Goal: Task Accomplishment & Management: Use online tool/utility

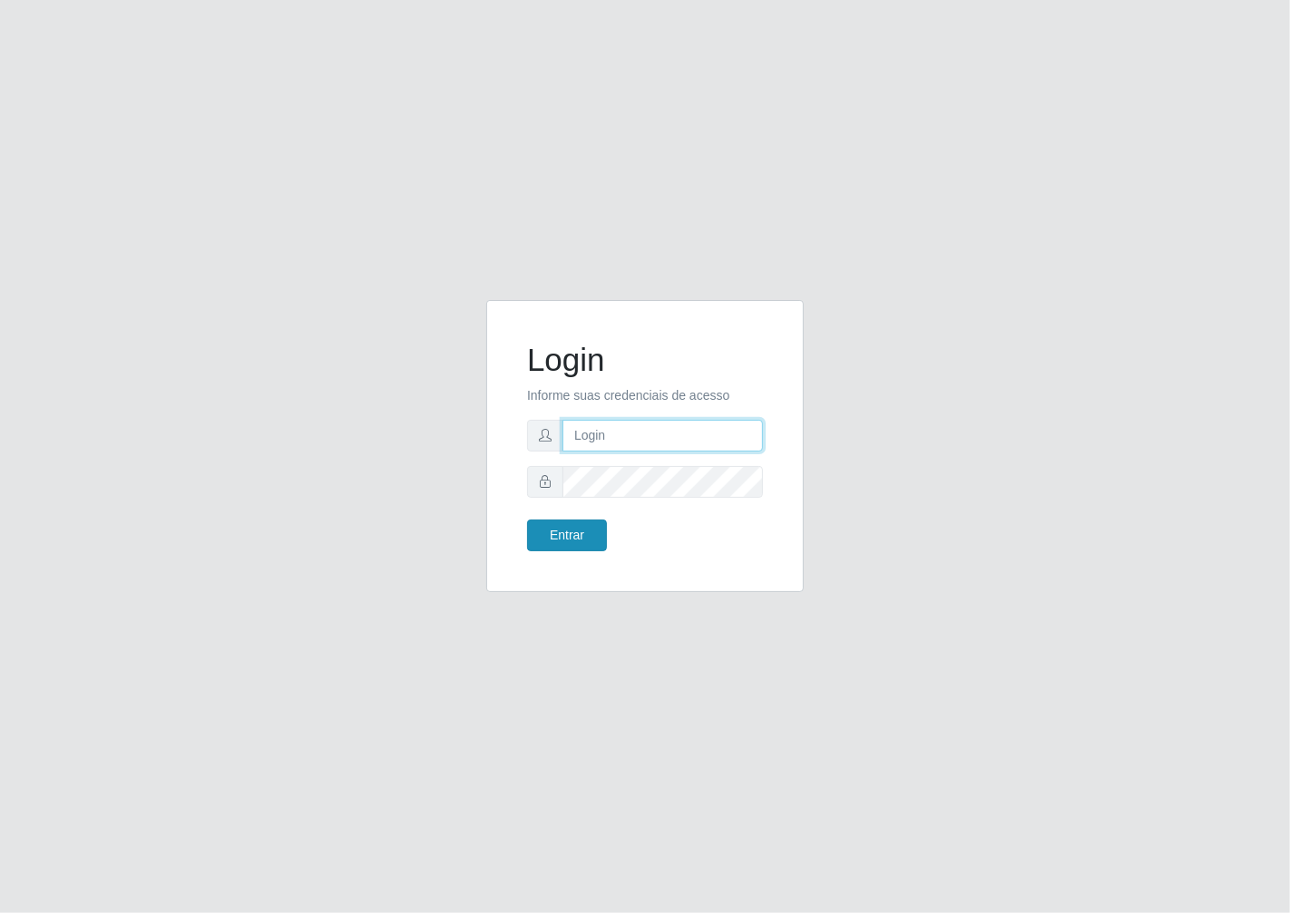
type input "janaina@iwof"
click at [541, 544] on button "Entrar" at bounding box center [567, 536] width 80 height 32
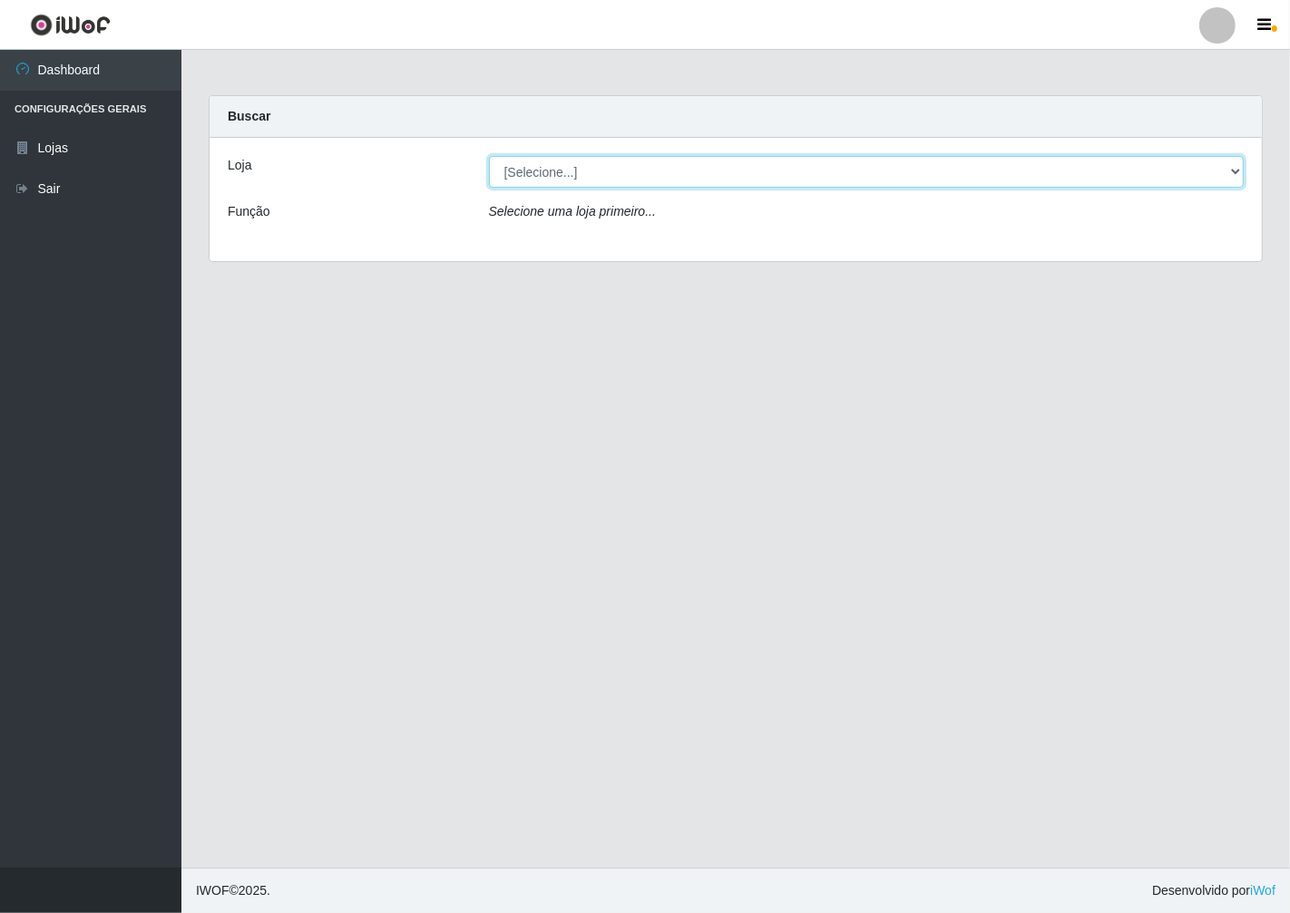
click at [1232, 165] on select "[Selecione...] Minimercado Filezão" at bounding box center [867, 172] width 756 height 32
select select "204"
click at [489, 156] on select "[Selecione...] Minimercado Filezão" at bounding box center [867, 172] width 756 height 32
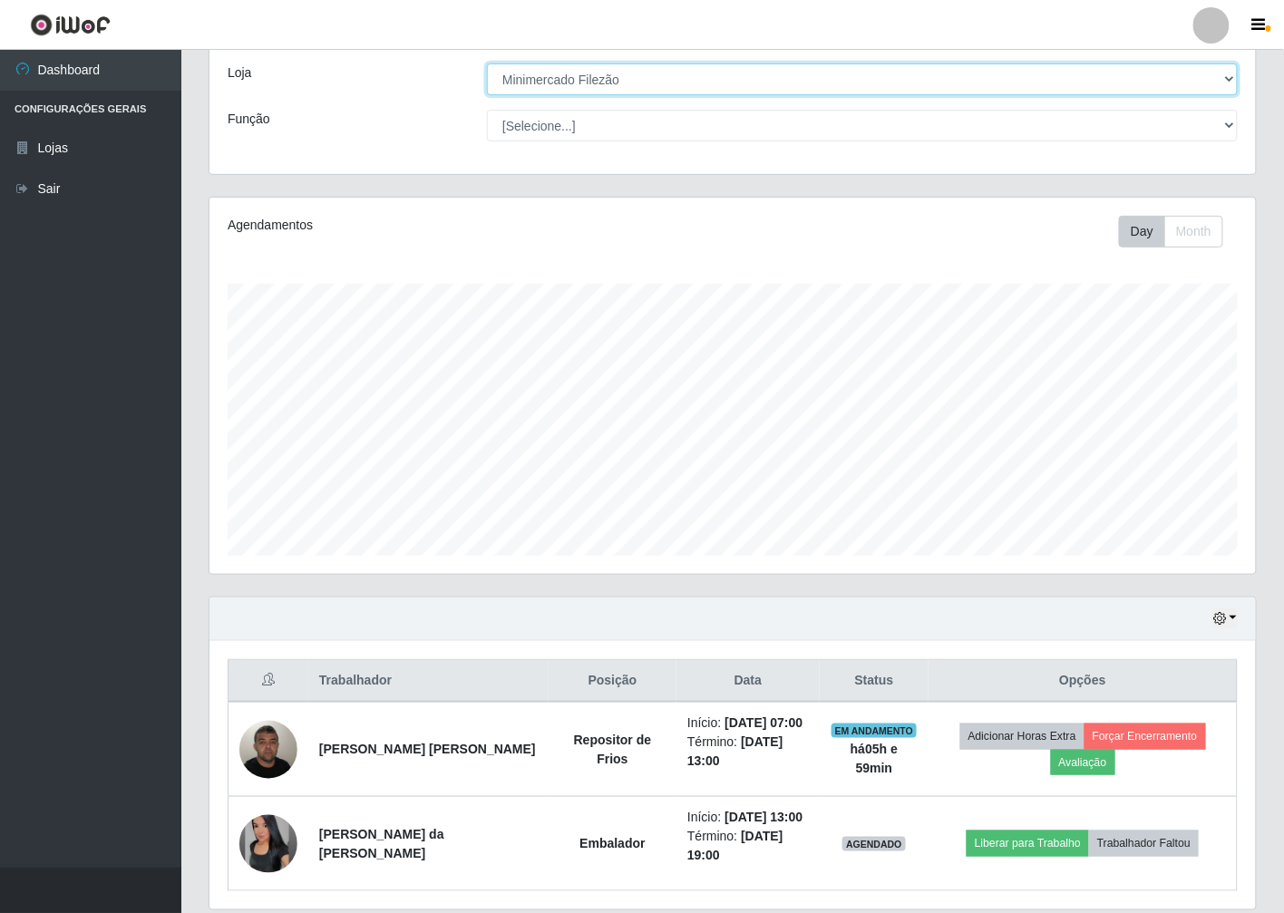
scroll to position [101, 0]
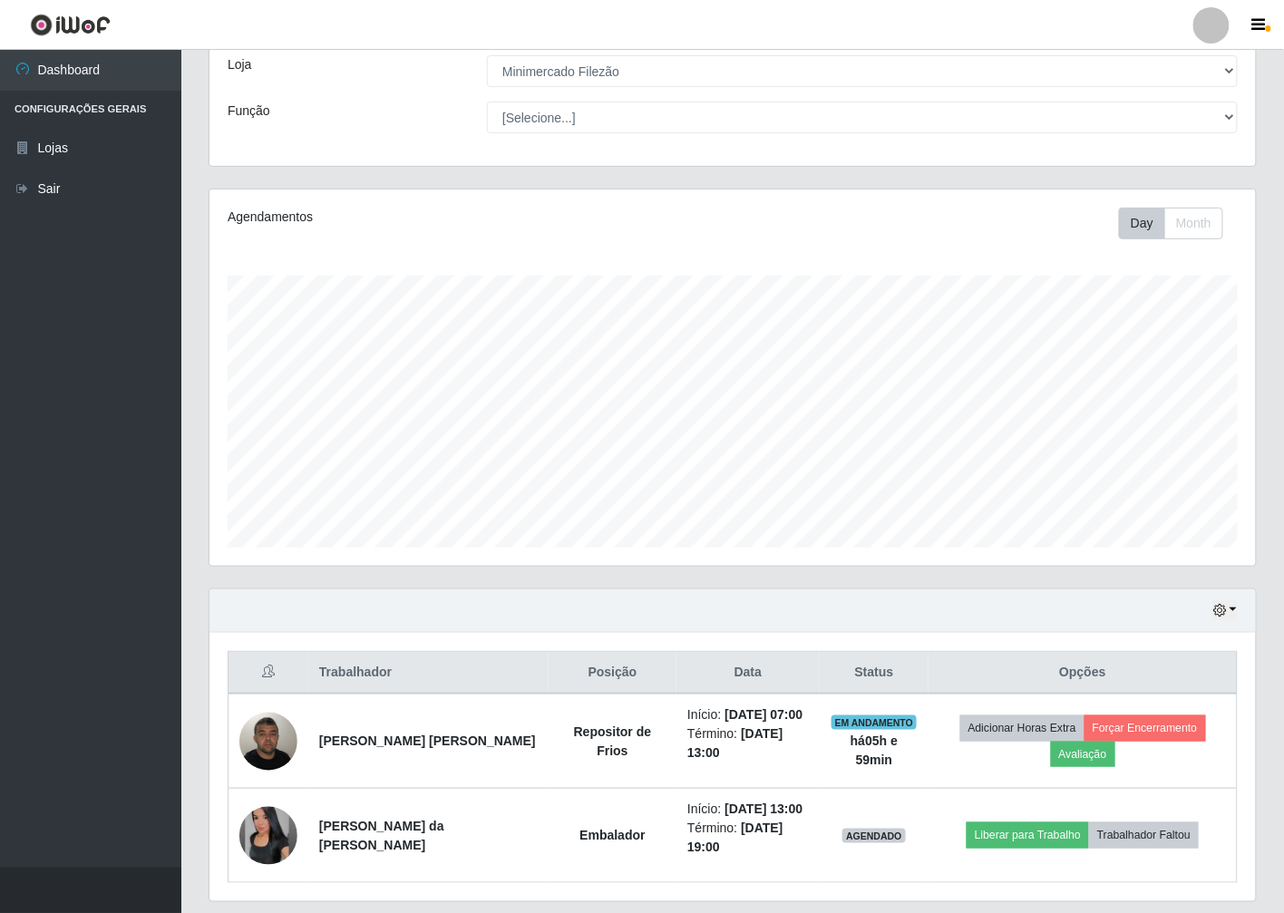
drag, startPoint x: 1236, startPoint y: 793, endPoint x: 1264, endPoint y: 546, distance: 248.3
click at [1264, 546] on div "Agendamentos Day Month" at bounding box center [733, 389] width 1076 height 400
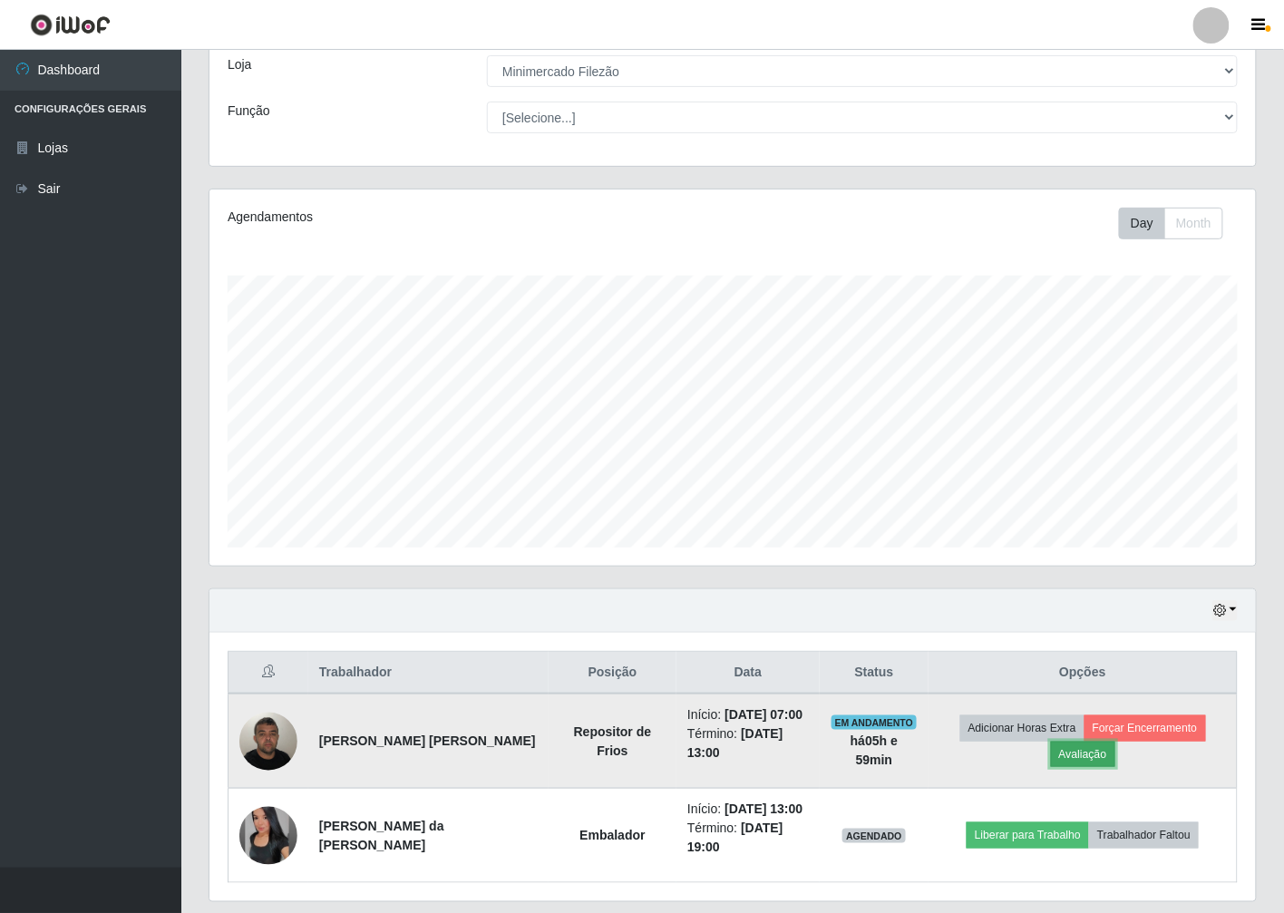
click at [1065, 753] on button "Avaliação" at bounding box center [1083, 754] width 64 height 25
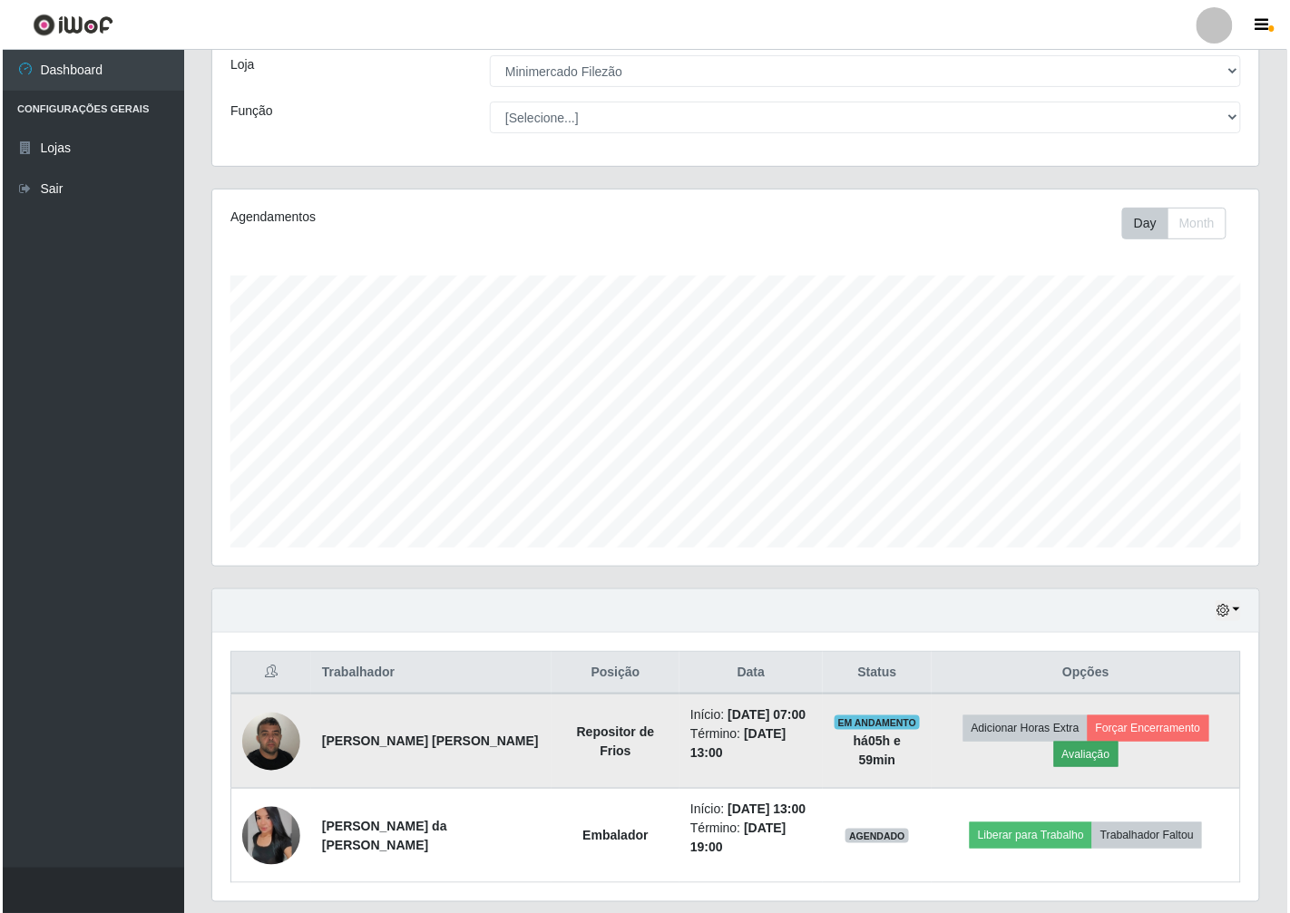
scroll to position [375, 1036]
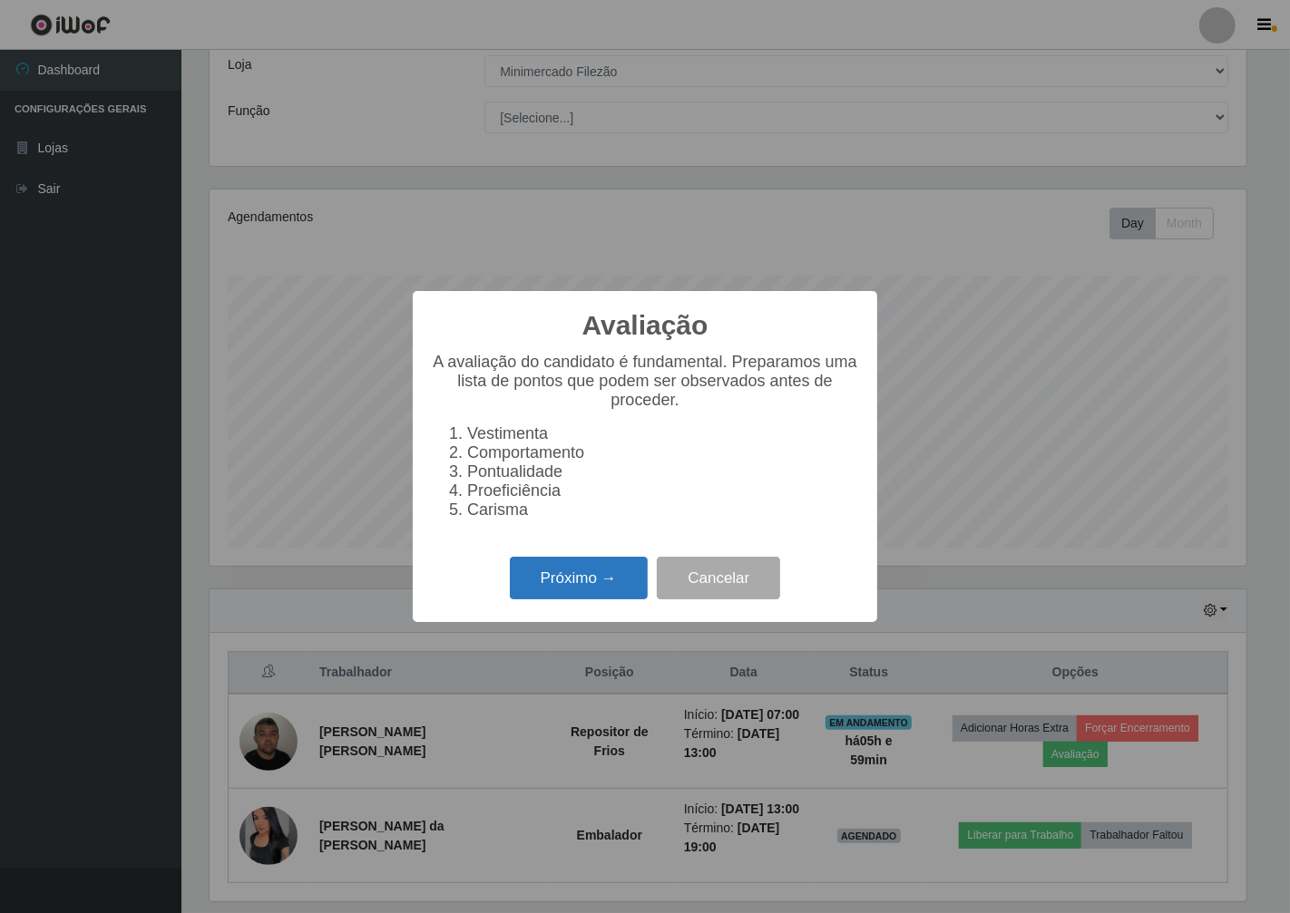
click at [609, 581] on button "Próximo →" at bounding box center [579, 578] width 138 height 43
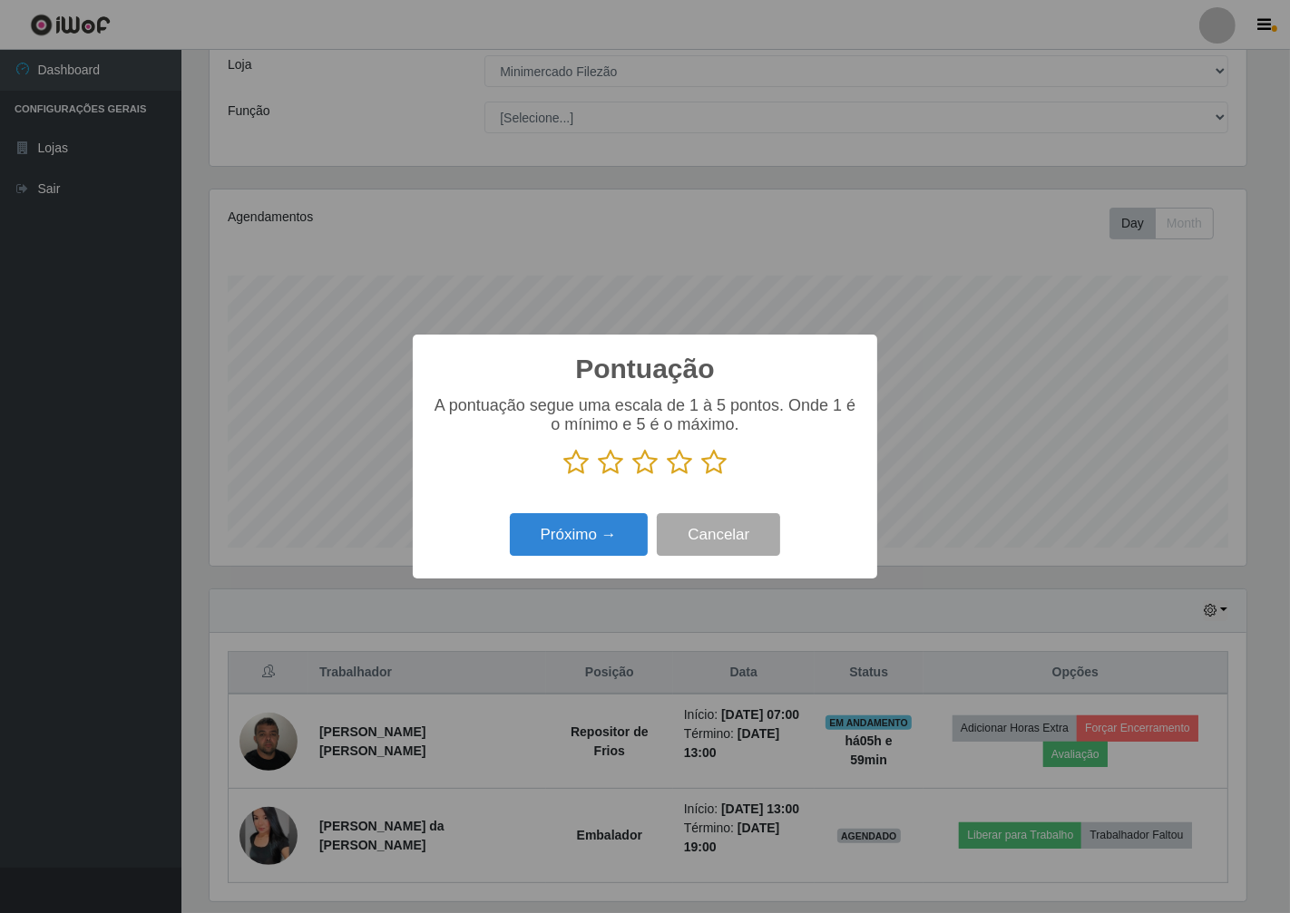
click at [722, 473] on icon at bounding box center [713, 462] width 25 height 27
click at [701, 476] on input "radio" at bounding box center [701, 476] width 0 height 0
click at [569, 532] on button "Próximo →" at bounding box center [579, 534] width 138 height 43
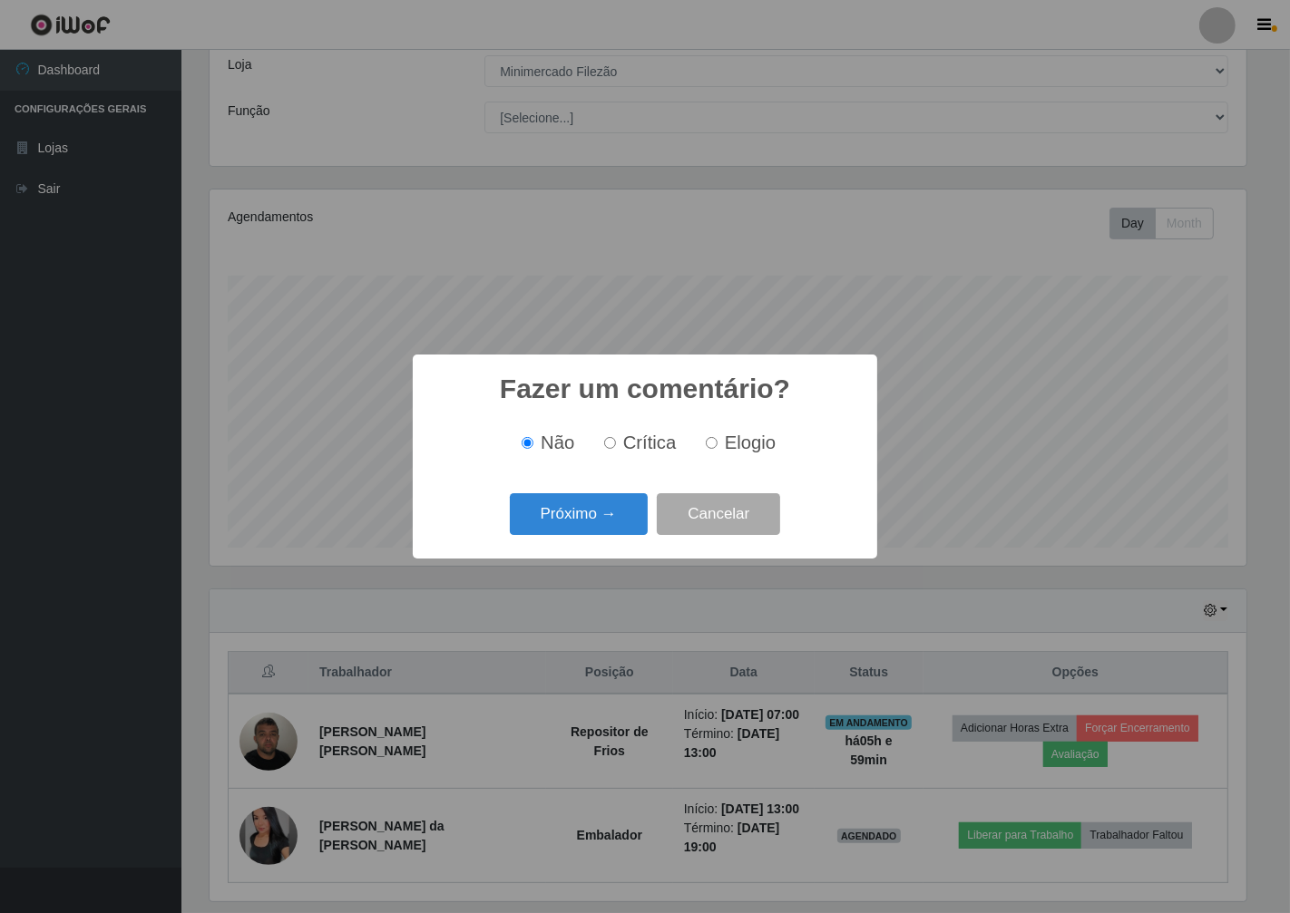
click at [569, 532] on button "Próximo →" at bounding box center [579, 514] width 138 height 43
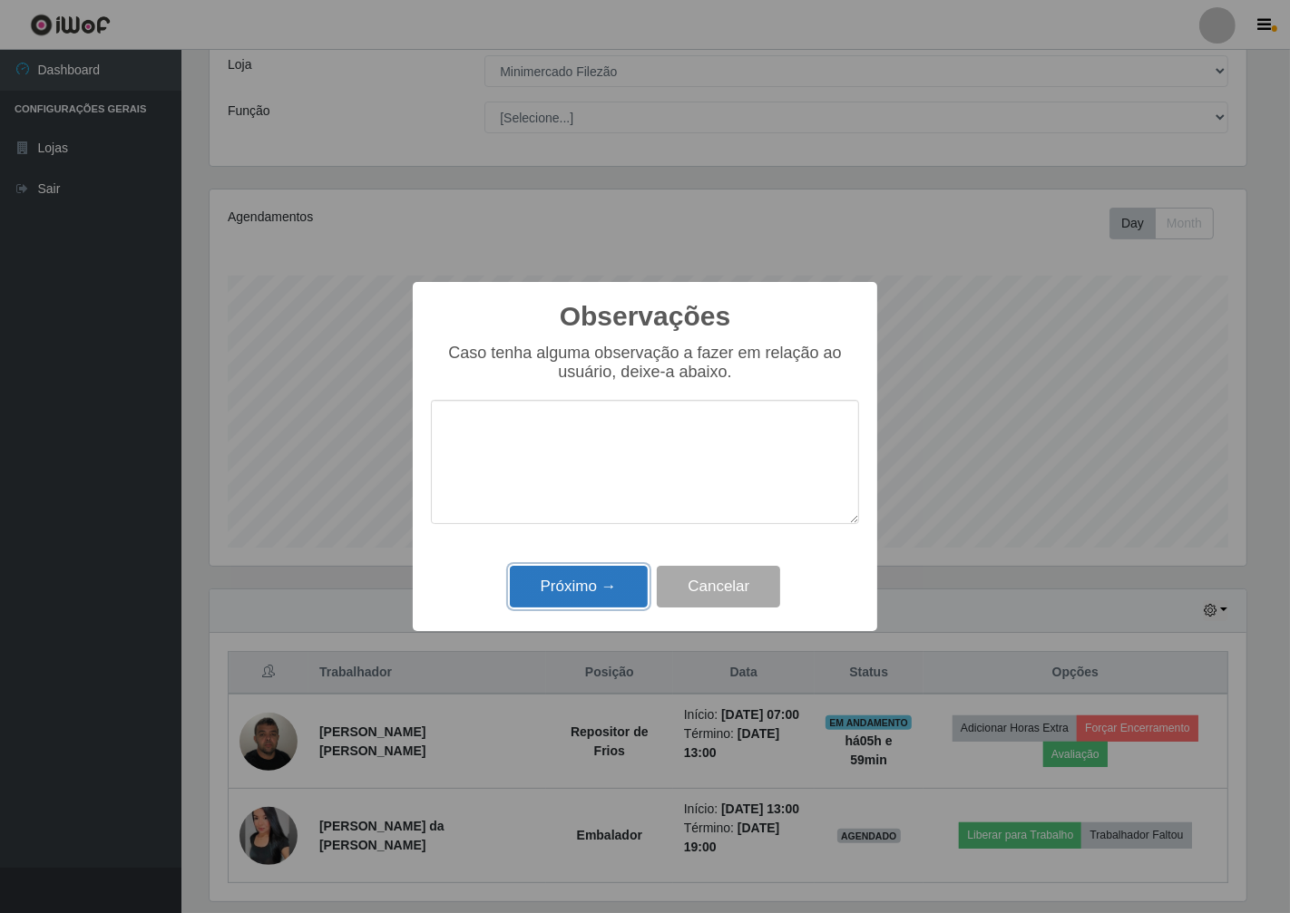
click at [619, 580] on button "Próximo →" at bounding box center [579, 587] width 138 height 43
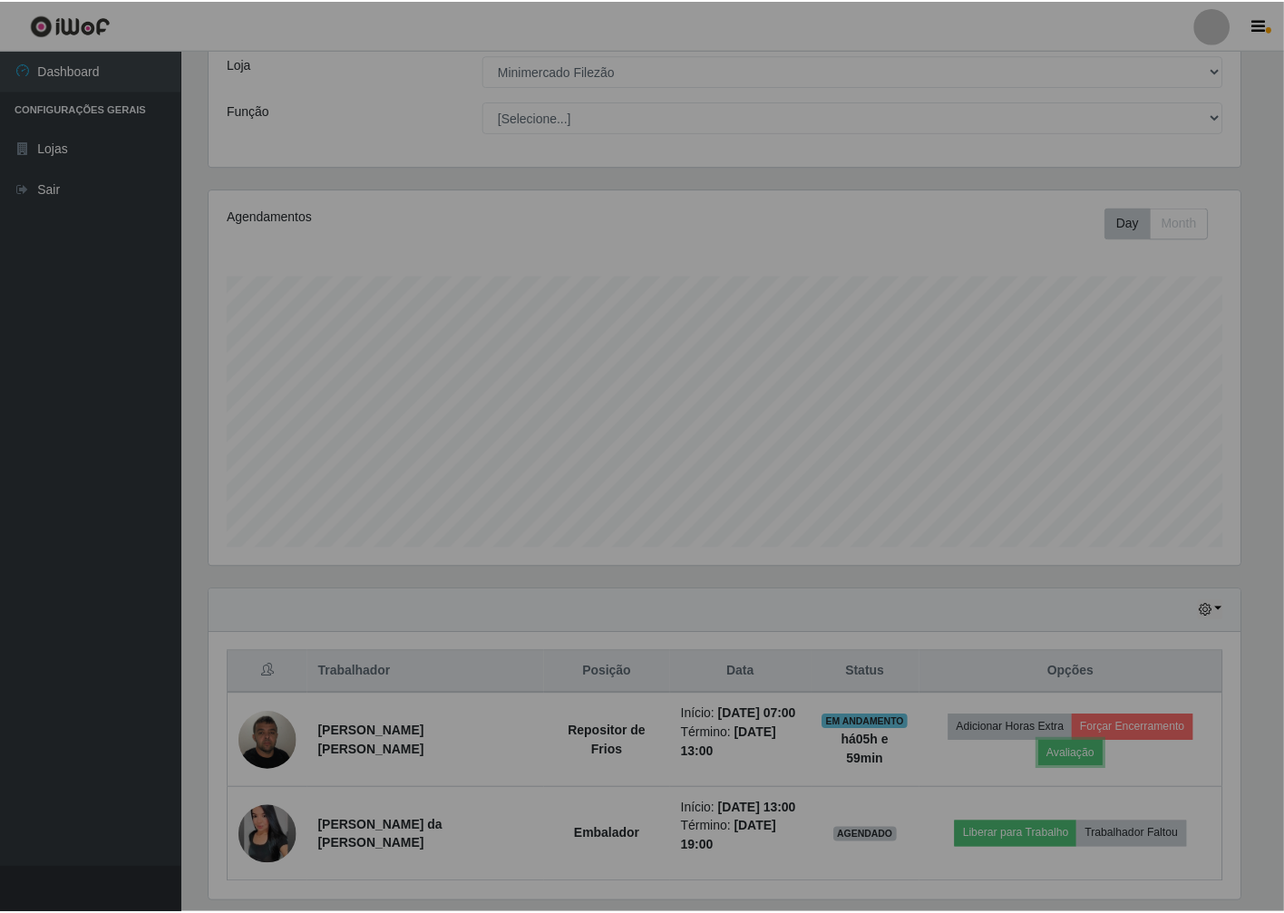
scroll to position [375, 1047]
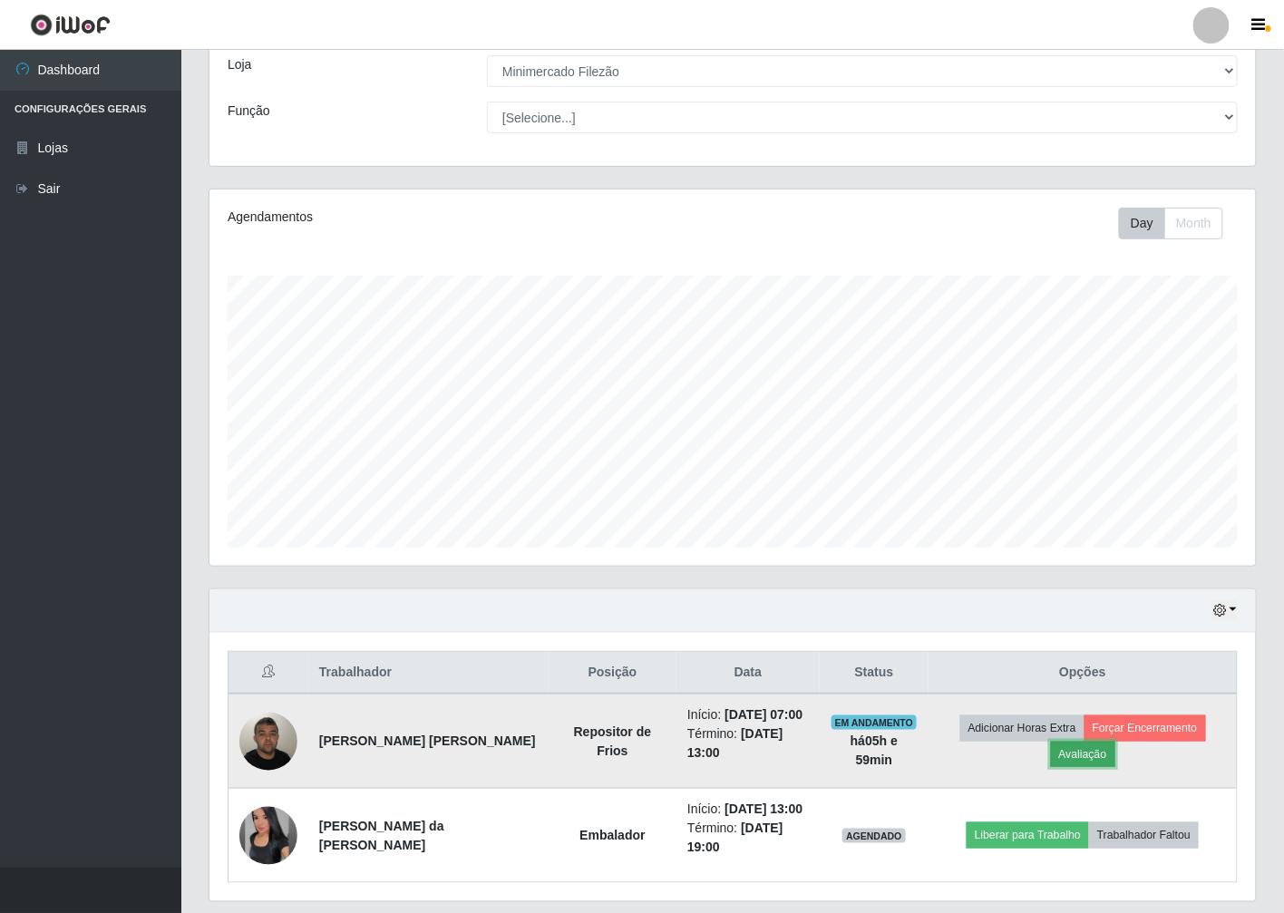
click at [1086, 757] on button "Avaliação" at bounding box center [1083, 754] width 64 height 25
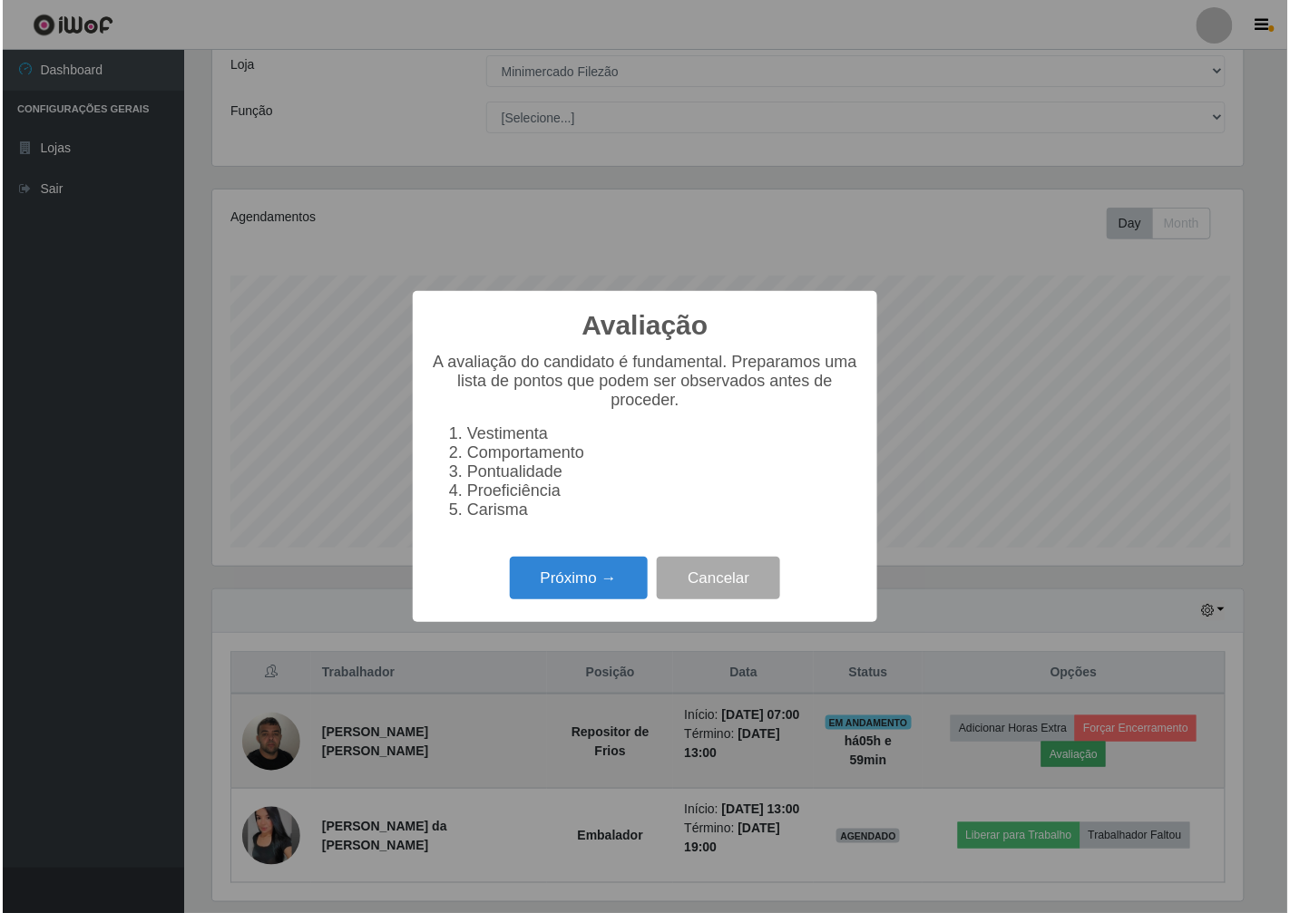
scroll to position [375, 1036]
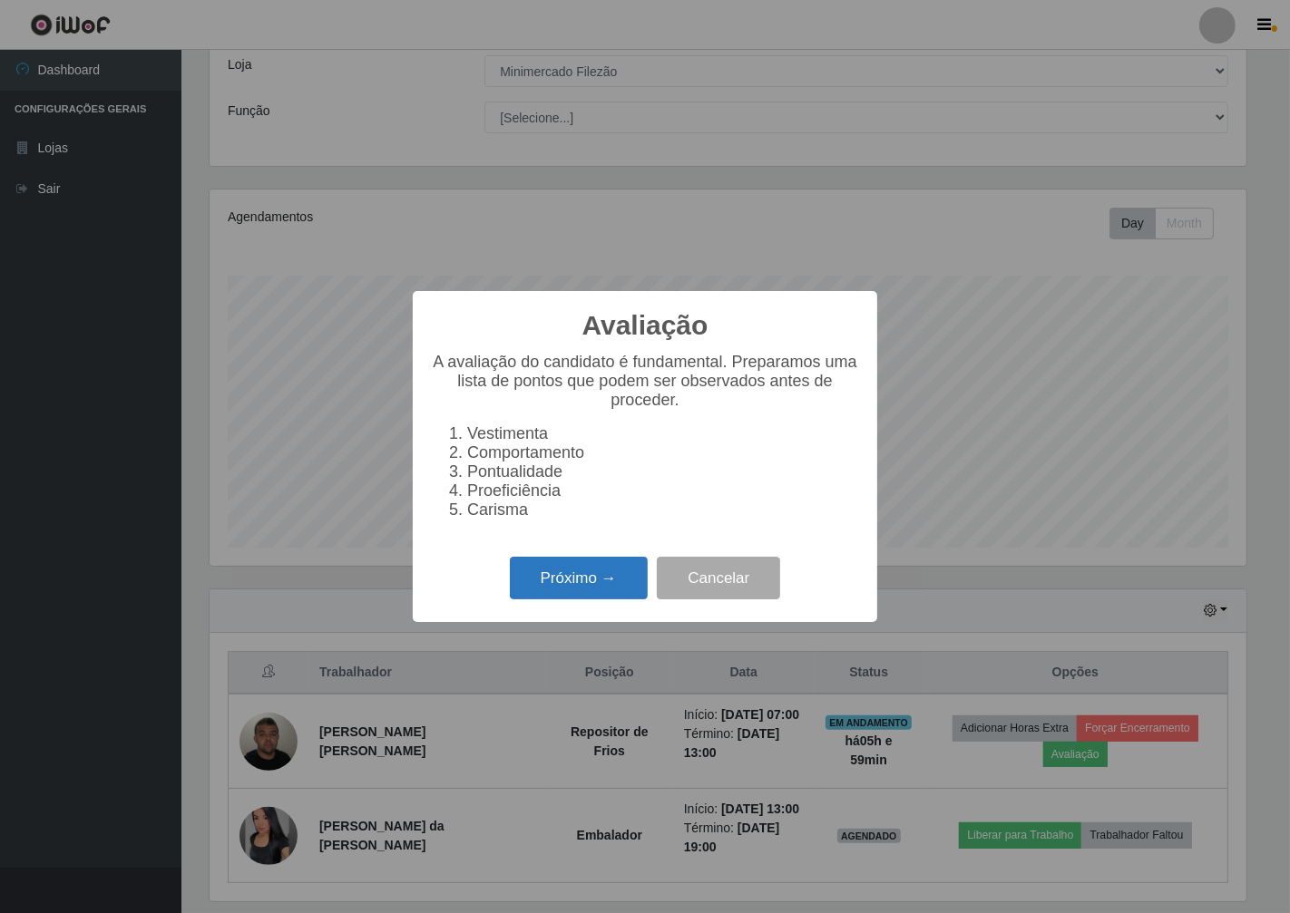
click at [559, 574] on button "Próximo →" at bounding box center [579, 578] width 138 height 43
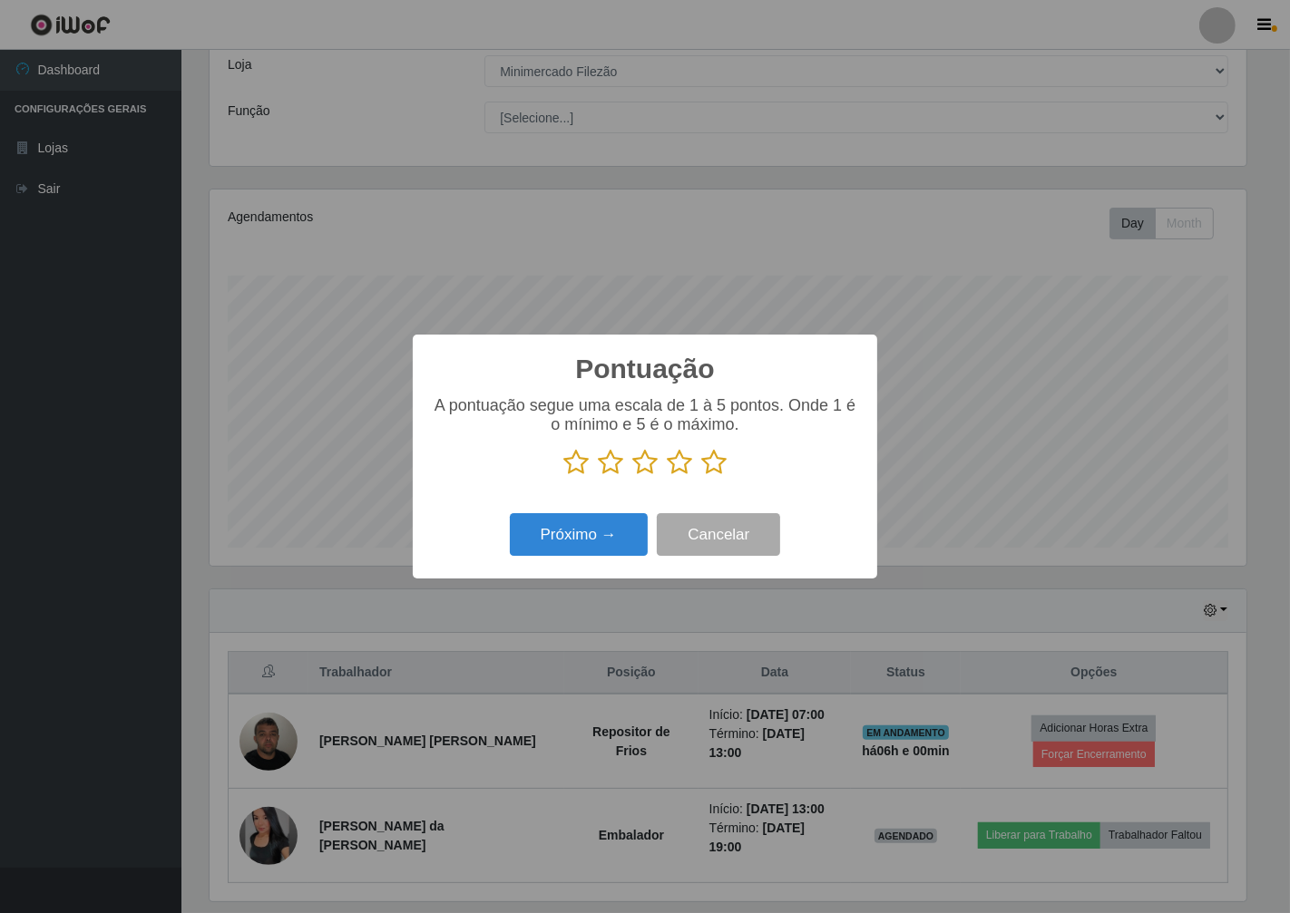
scroll to position [906612, 905952]
click at [705, 455] on icon at bounding box center [713, 462] width 25 height 27
click at [701, 476] on input "radio" at bounding box center [701, 476] width 0 height 0
click at [600, 531] on button "Próximo →" at bounding box center [579, 534] width 138 height 43
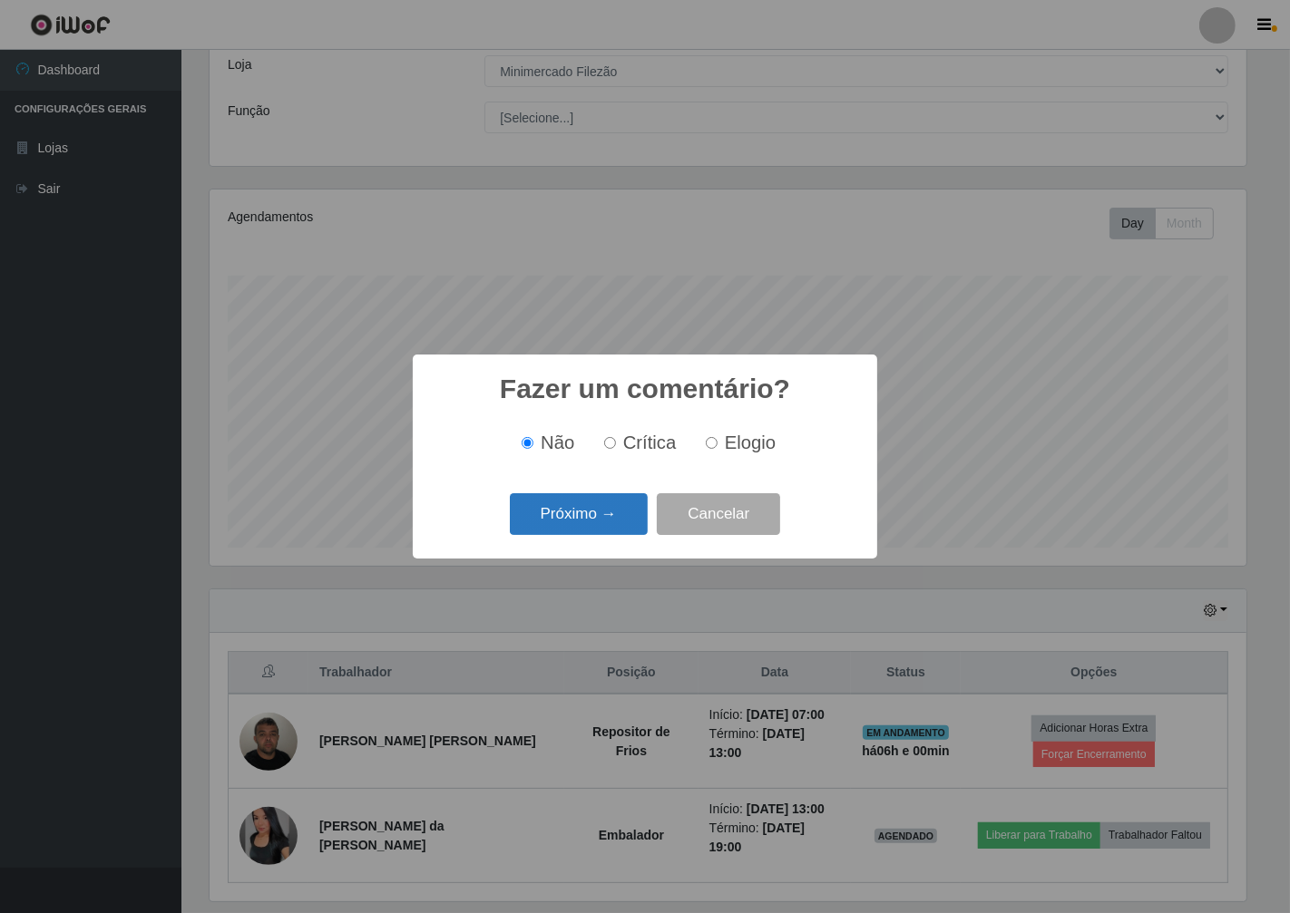
click at [587, 530] on button "Próximo →" at bounding box center [579, 514] width 138 height 43
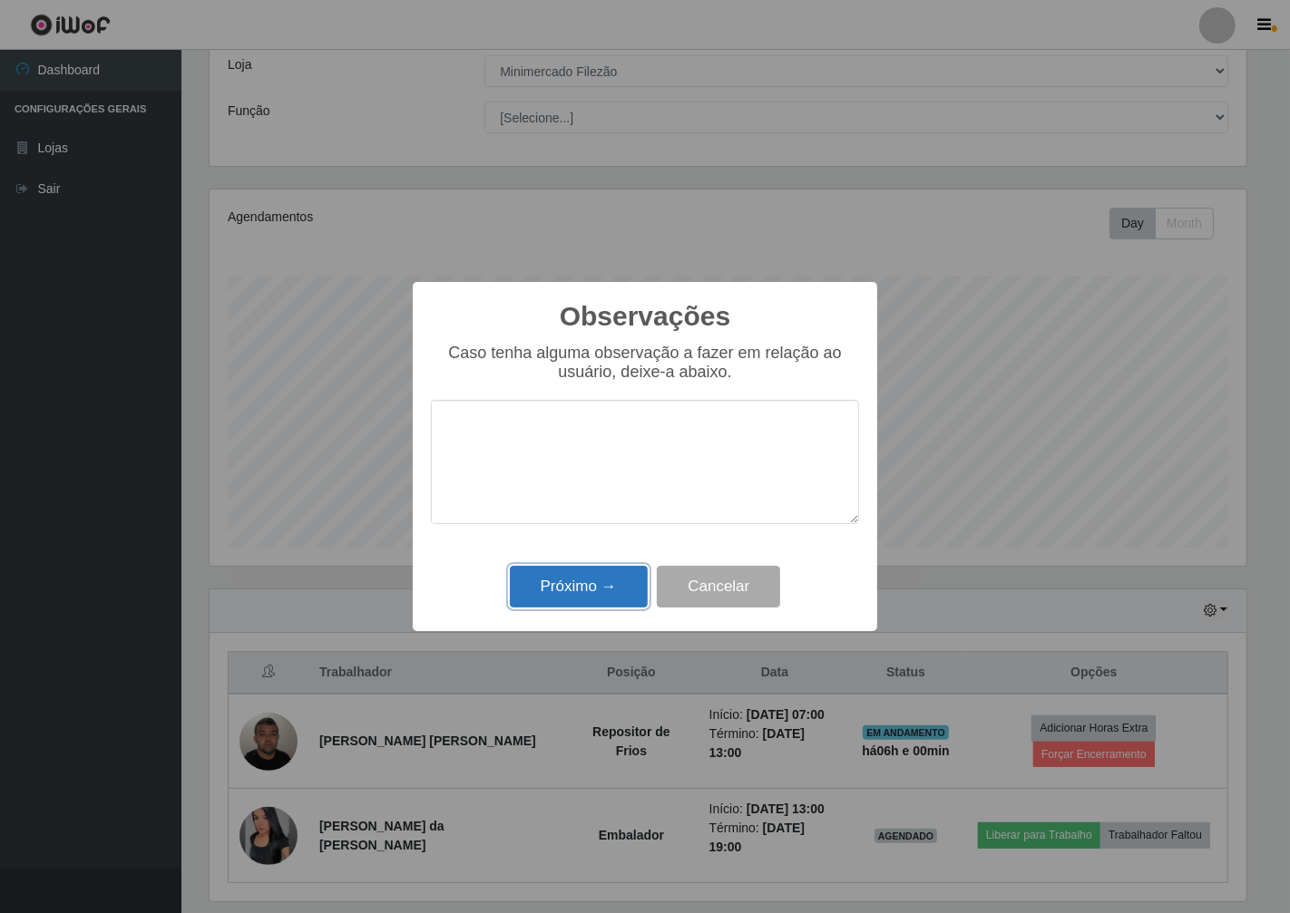
click at [577, 600] on button "Próximo →" at bounding box center [579, 587] width 138 height 43
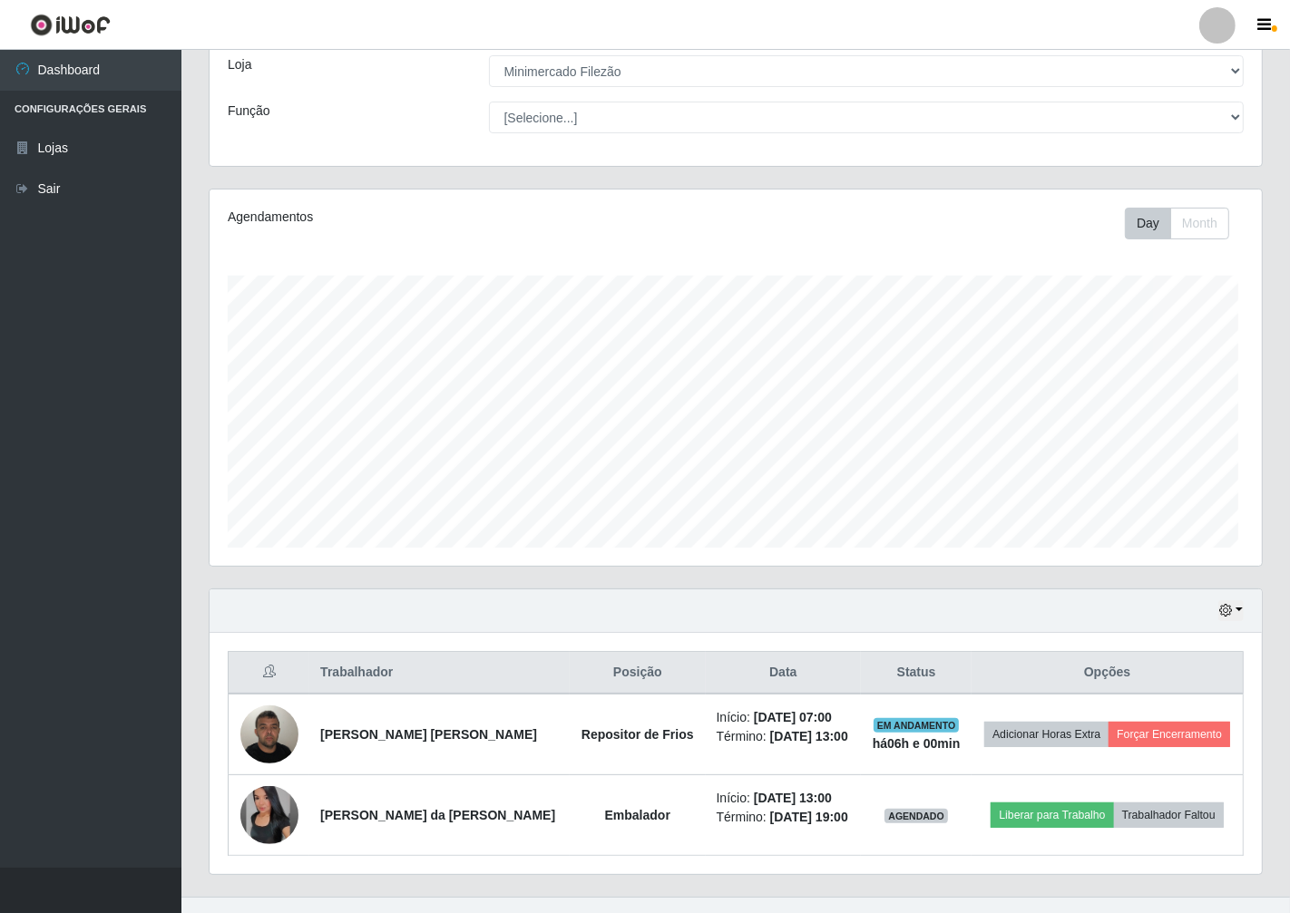
scroll to position [375, 1047]
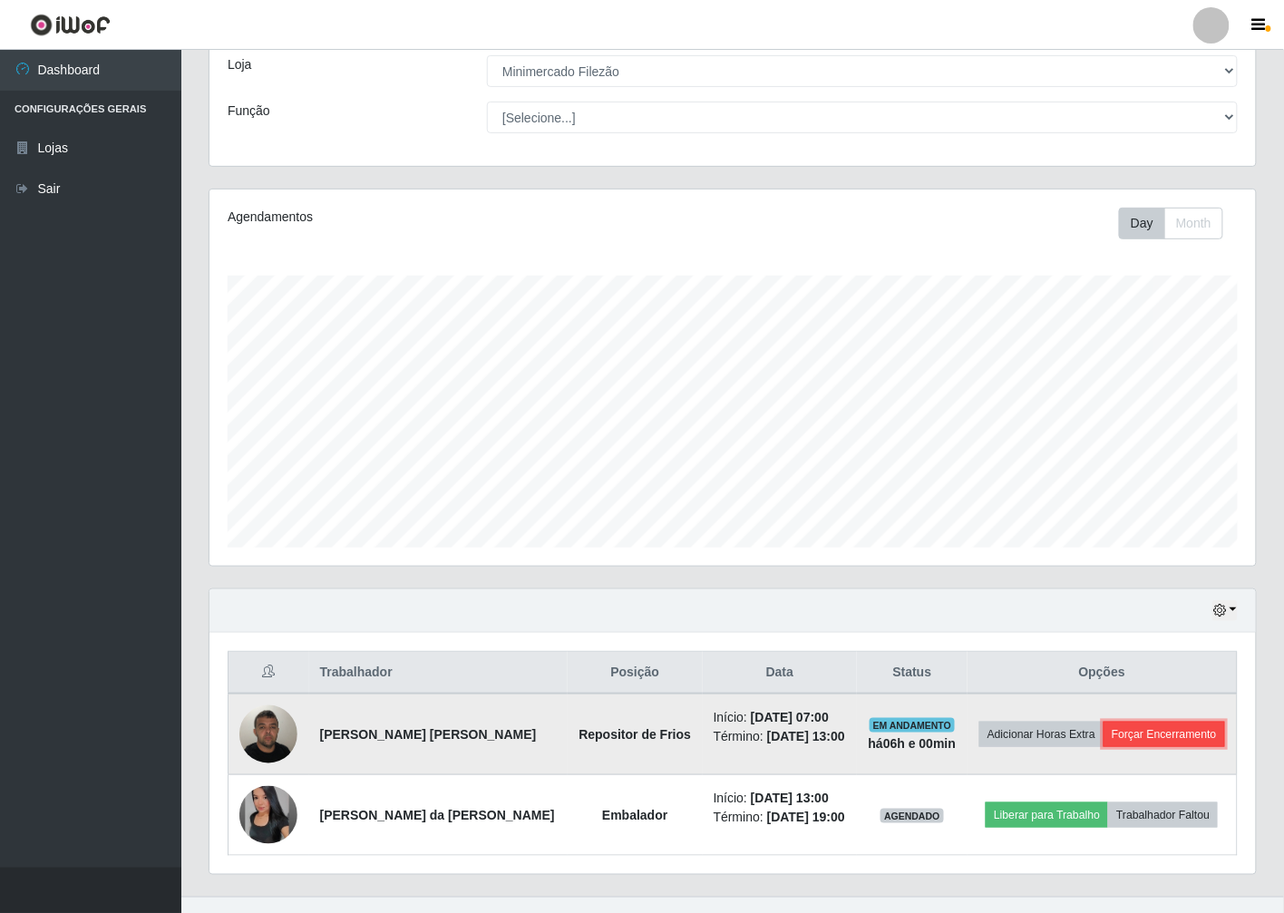
click at [1138, 737] on button "Forçar Encerramento" at bounding box center [1165, 734] width 122 height 25
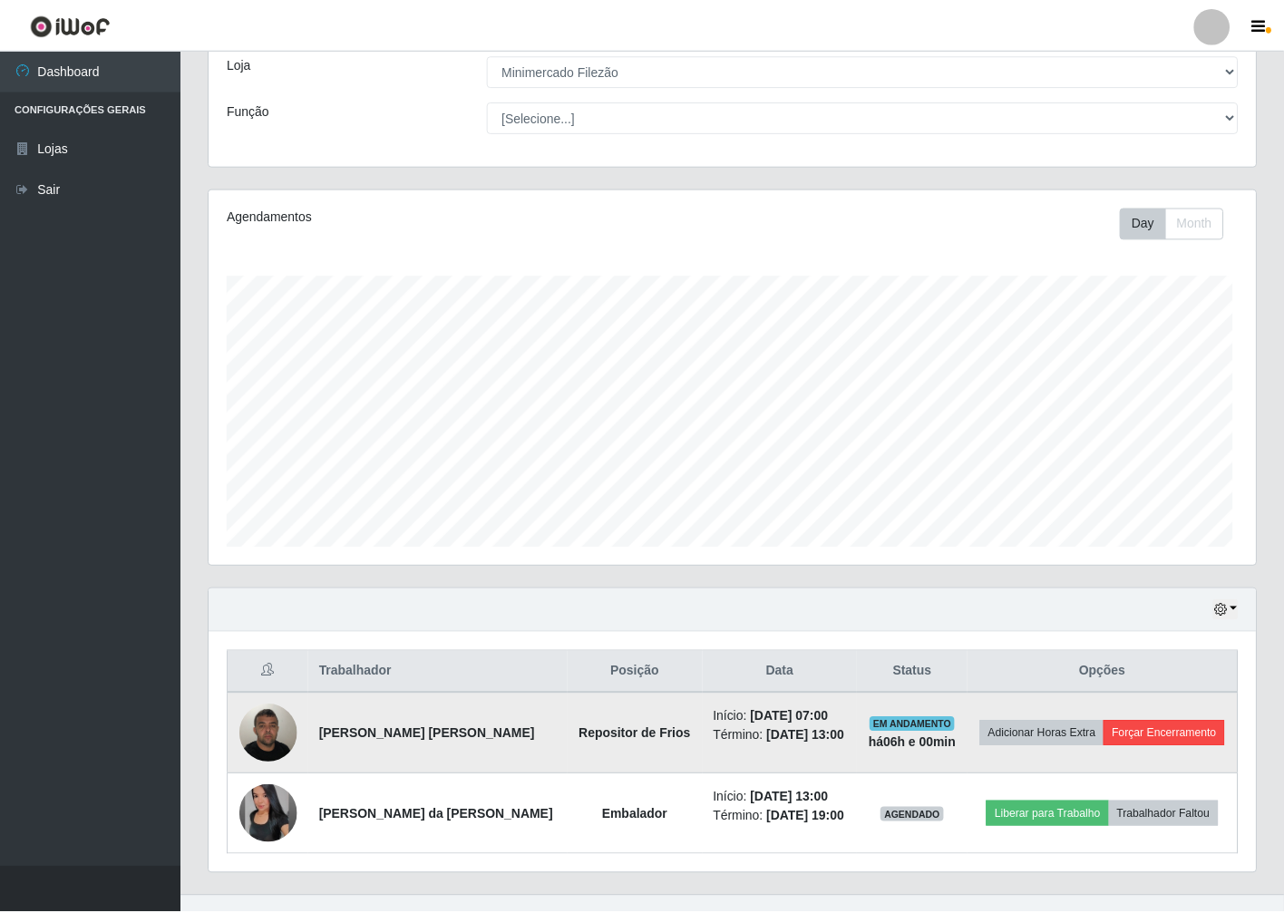
scroll to position [375, 1036]
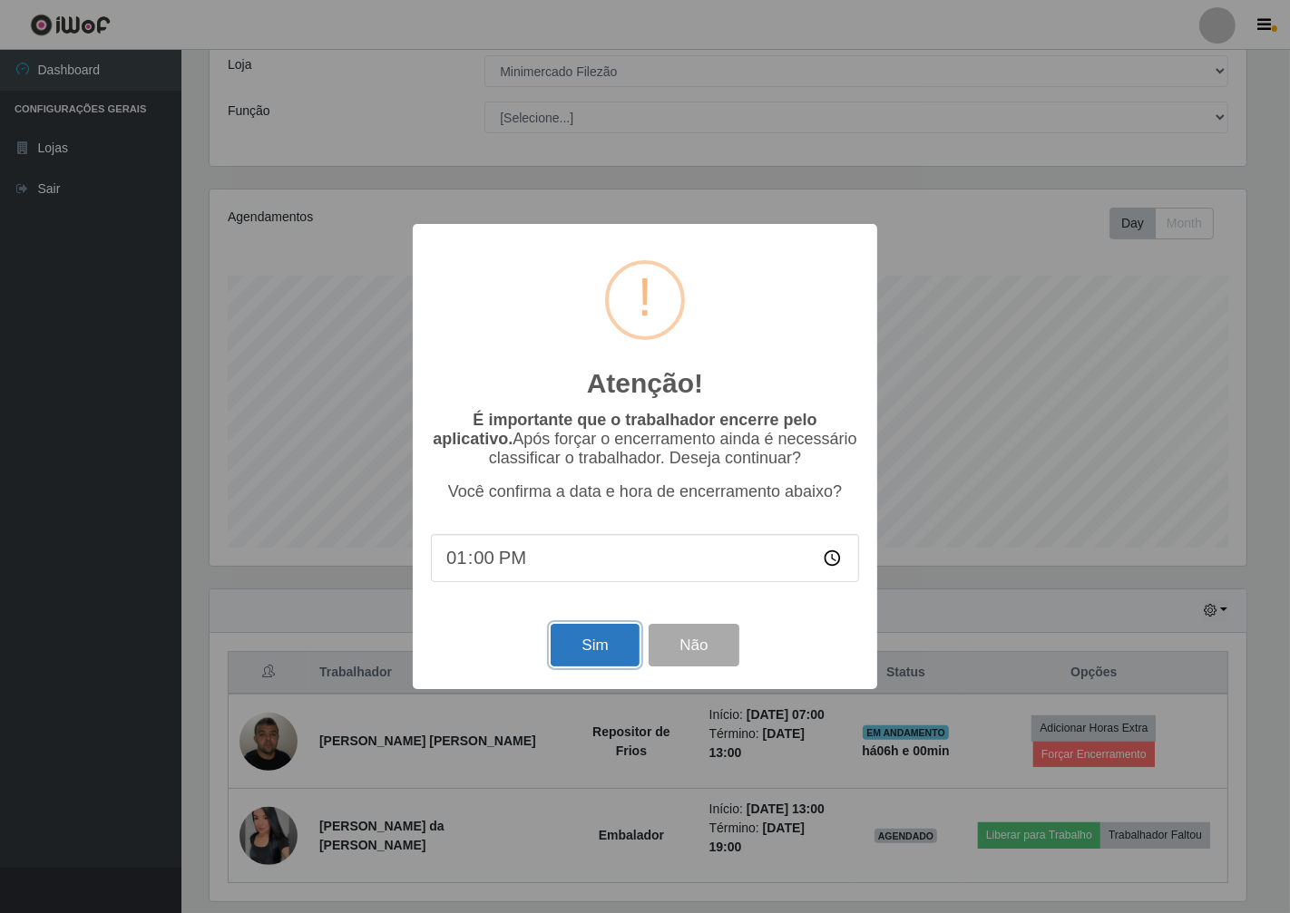
click at [627, 636] on button "Sim" at bounding box center [595, 645] width 88 height 43
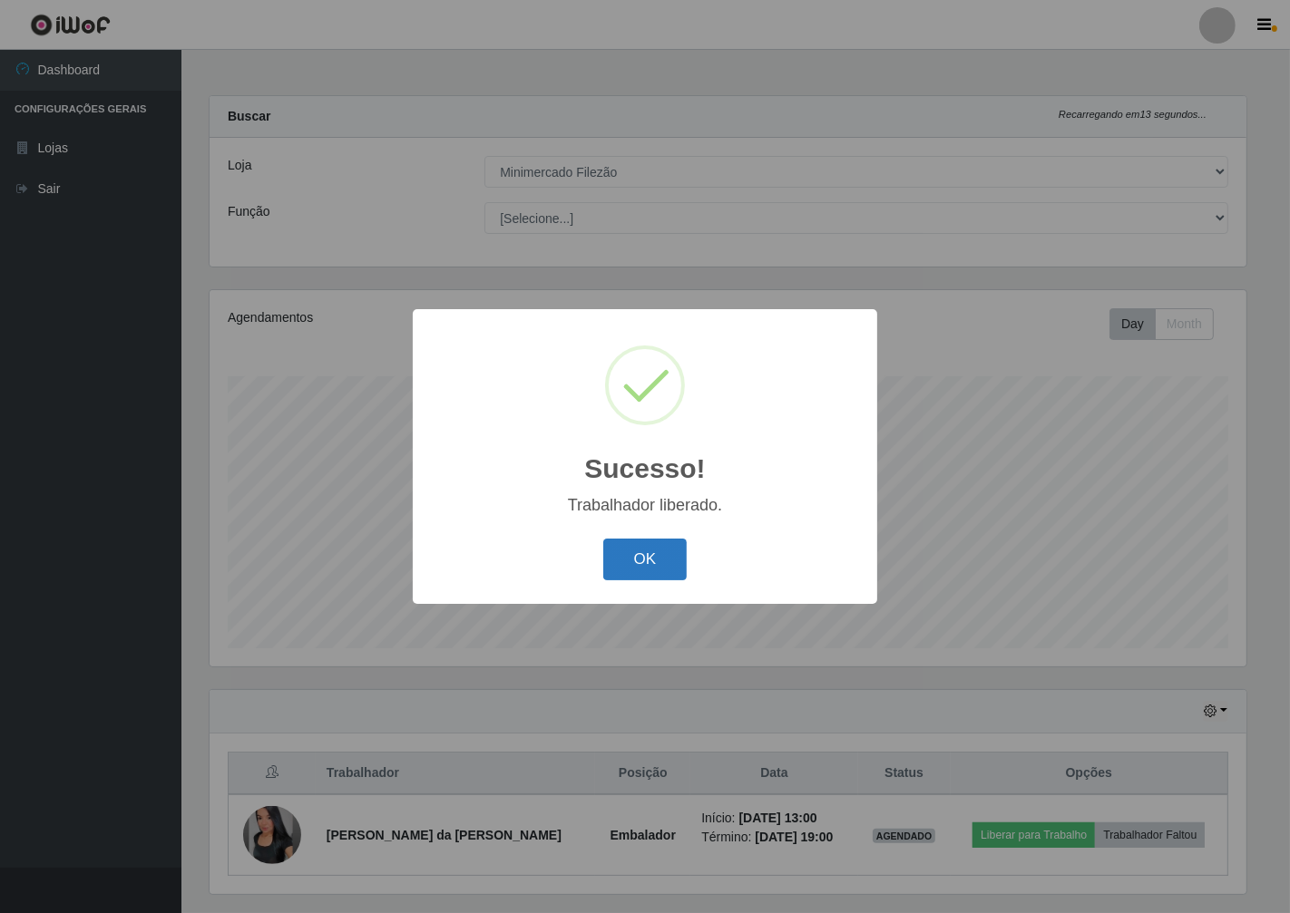
click at [668, 554] on button "OK" at bounding box center [645, 560] width 84 height 43
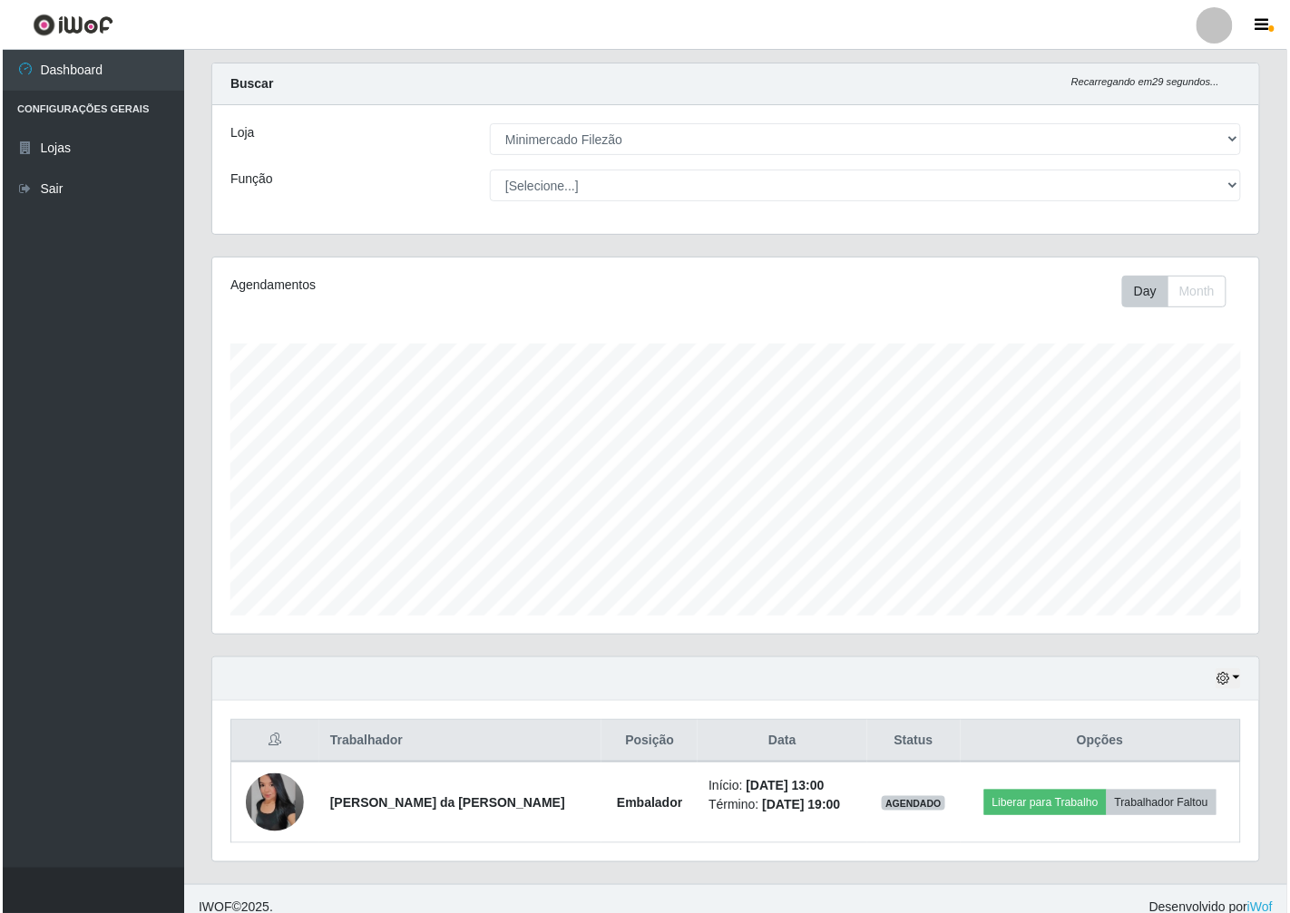
scroll to position [0, 0]
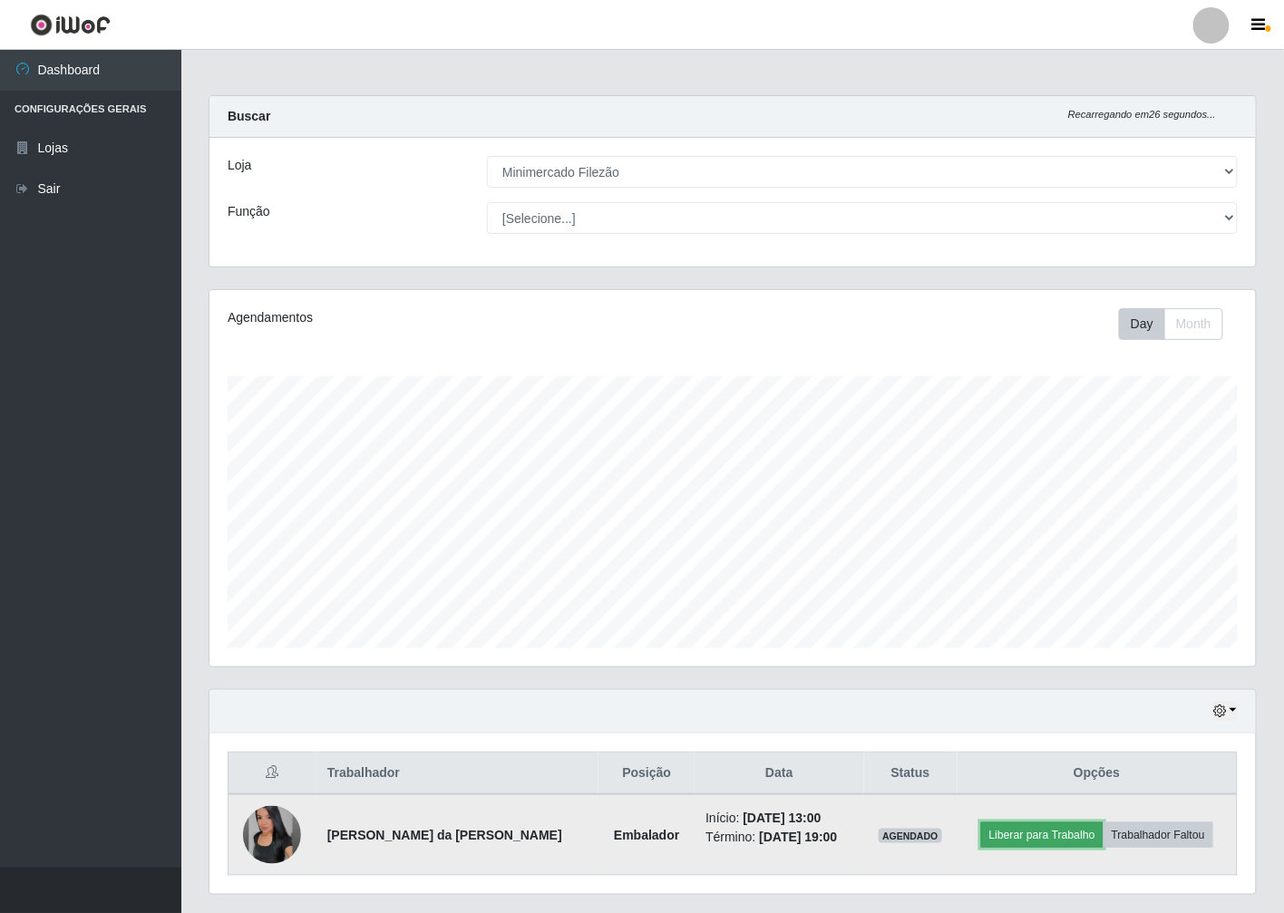
click at [1068, 831] on button "Liberar para Trabalho" at bounding box center [1042, 835] width 122 height 25
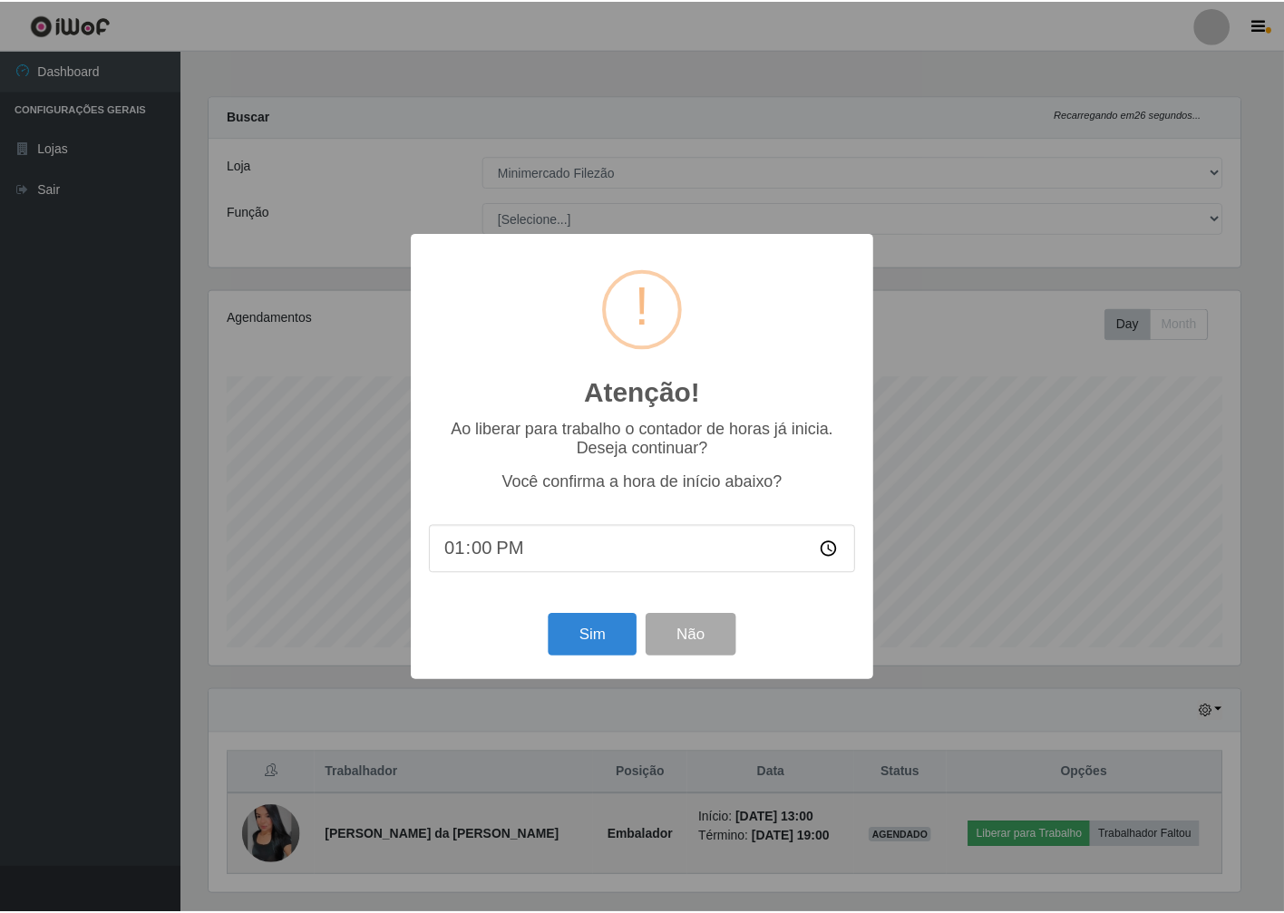
scroll to position [375, 1036]
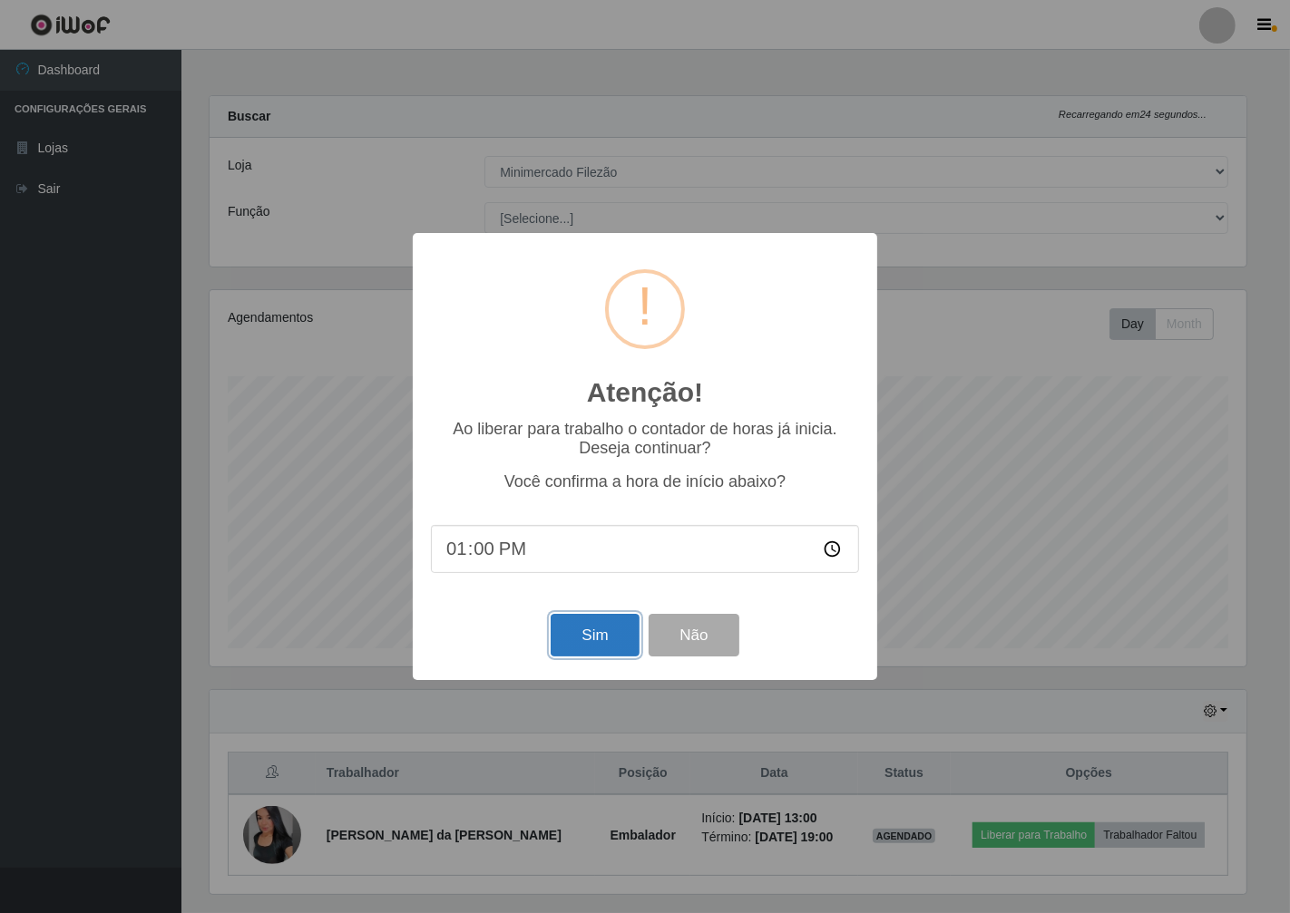
click at [586, 629] on button "Sim" at bounding box center [595, 635] width 88 height 43
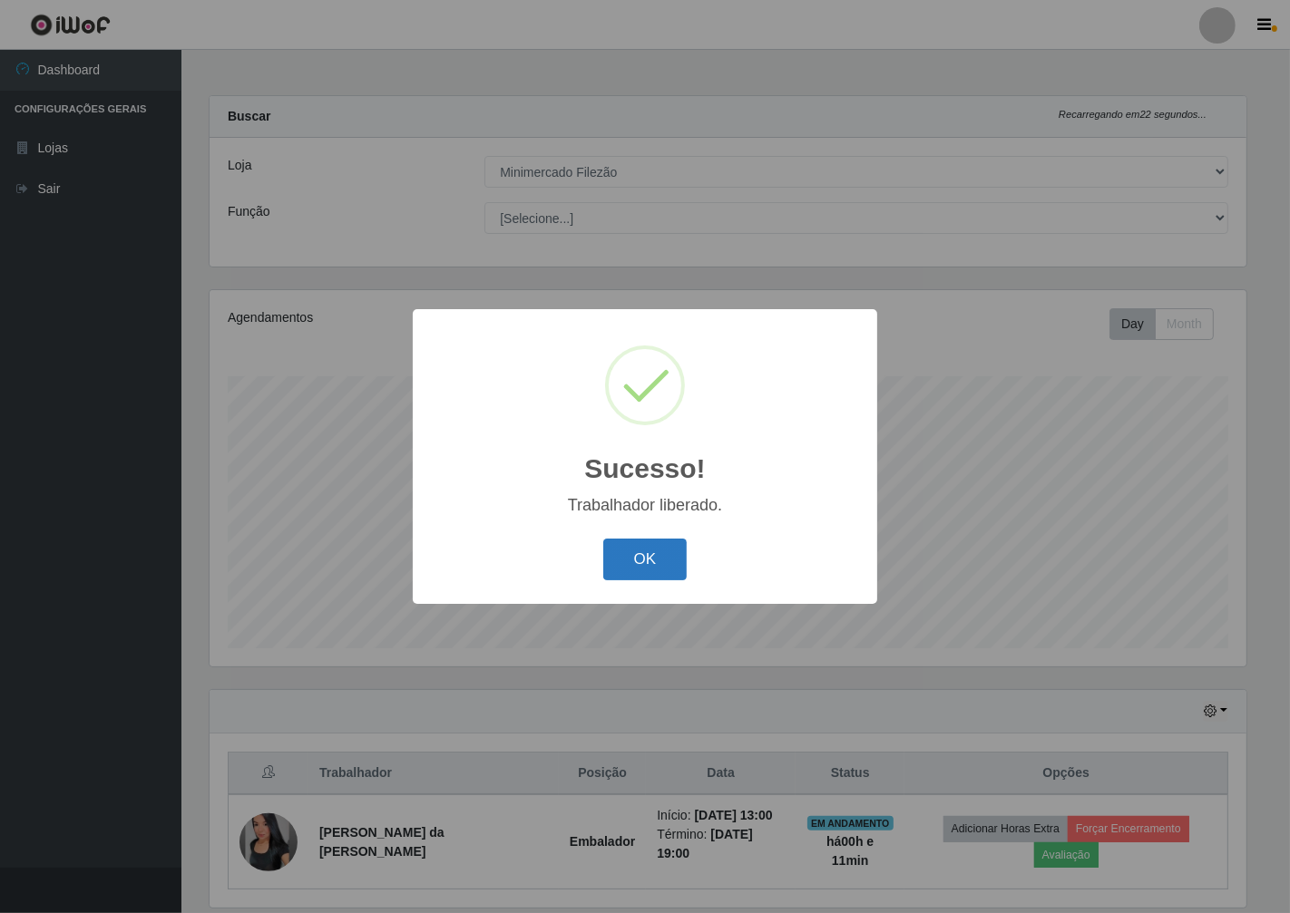
click at [646, 577] on button "OK" at bounding box center [645, 560] width 84 height 43
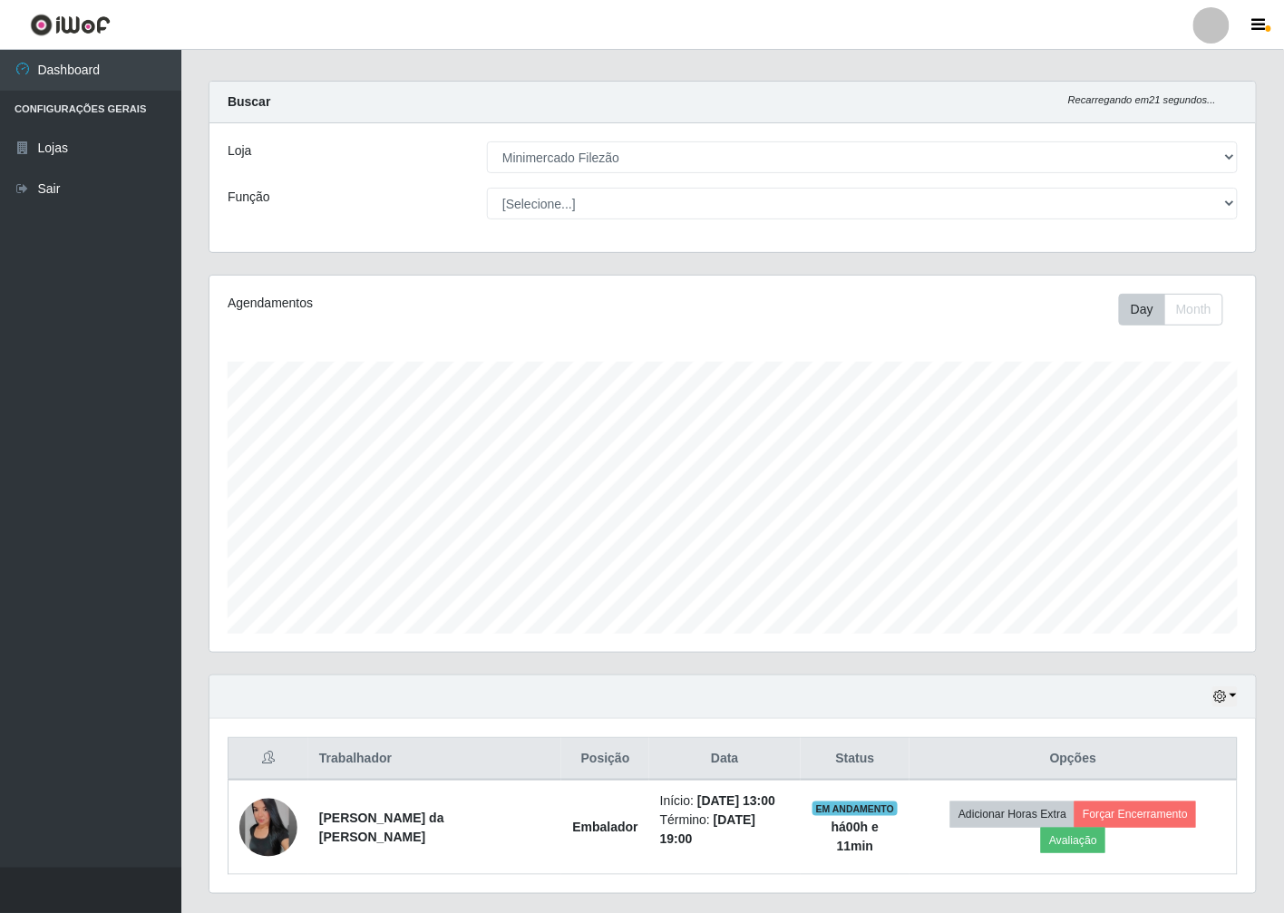
scroll to position [0, 0]
